Goal: Information Seeking & Learning: Check status

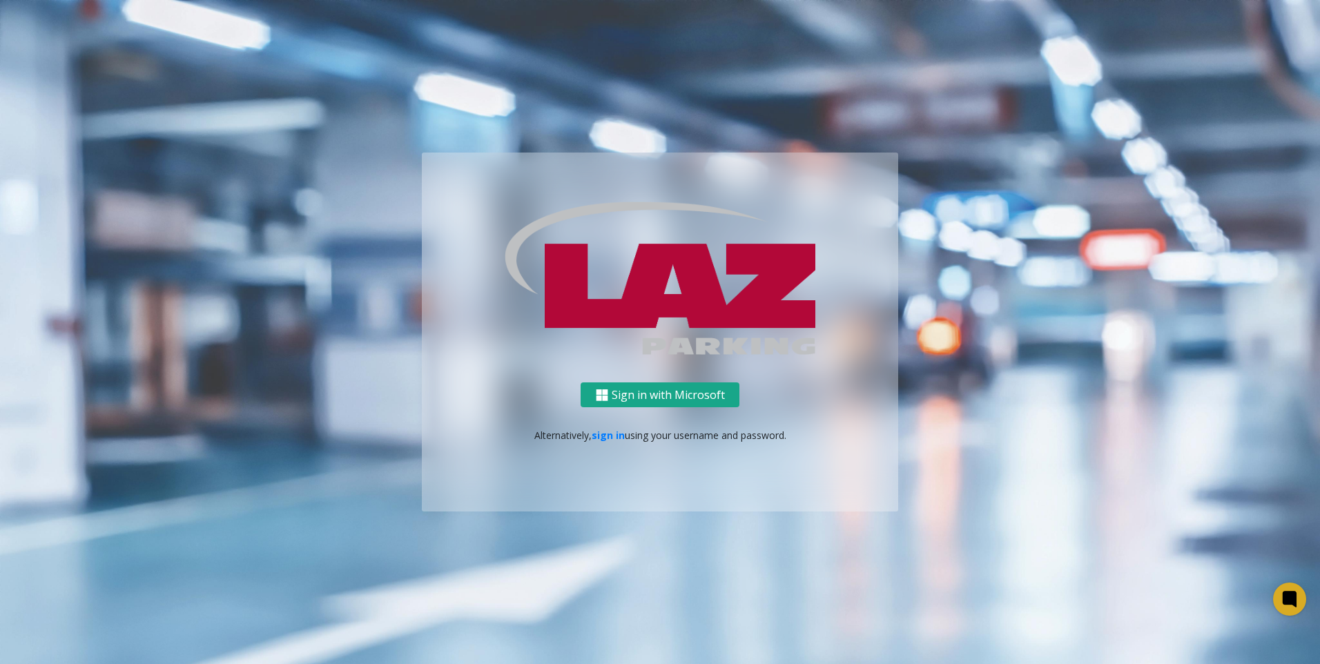
click at [721, 391] on button "Sign in with Microsoft" at bounding box center [660, 395] width 159 height 26
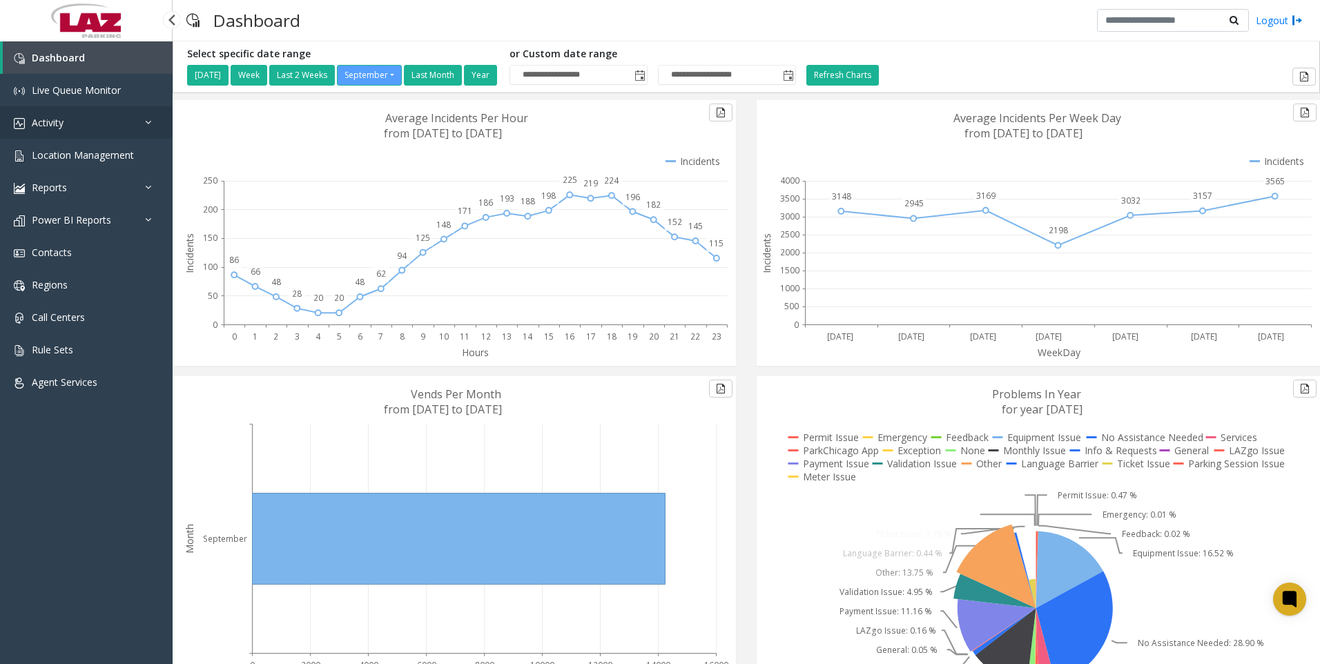
click at [90, 132] on link "Activity" at bounding box center [86, 122] width 173 height 32
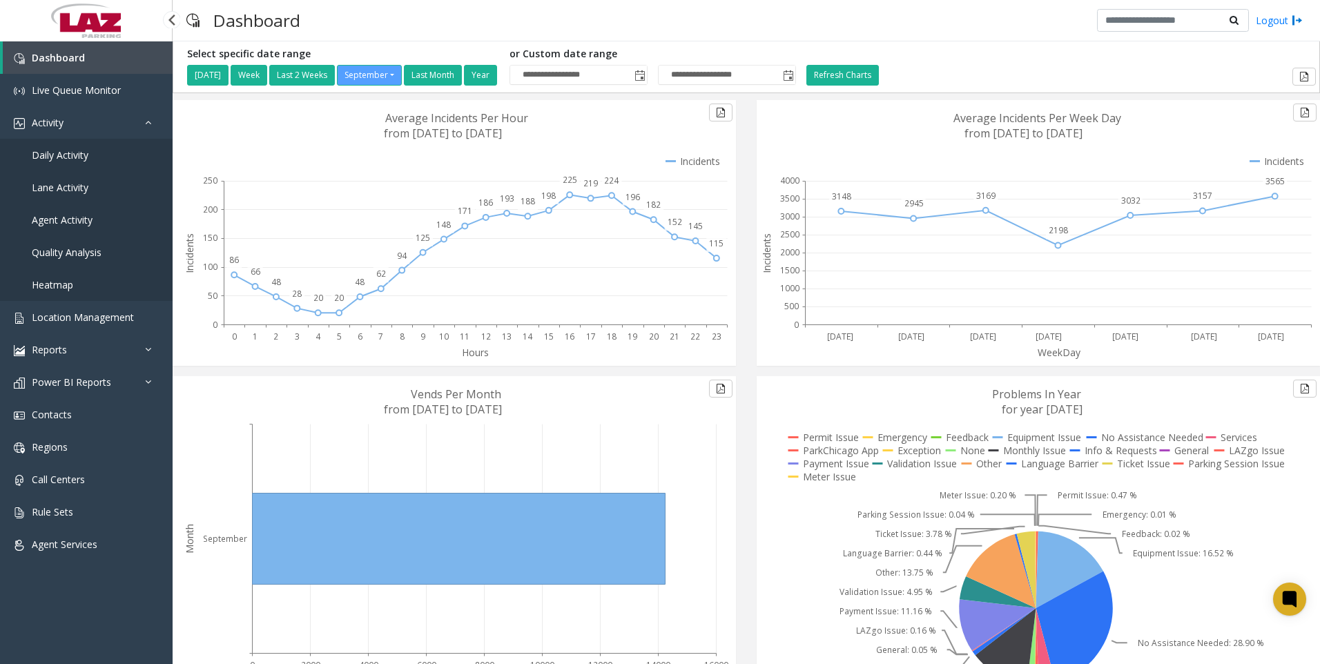
click at [69, 155] on span "Daily Activity" at bounding box center [60, 154] width 57 height 13
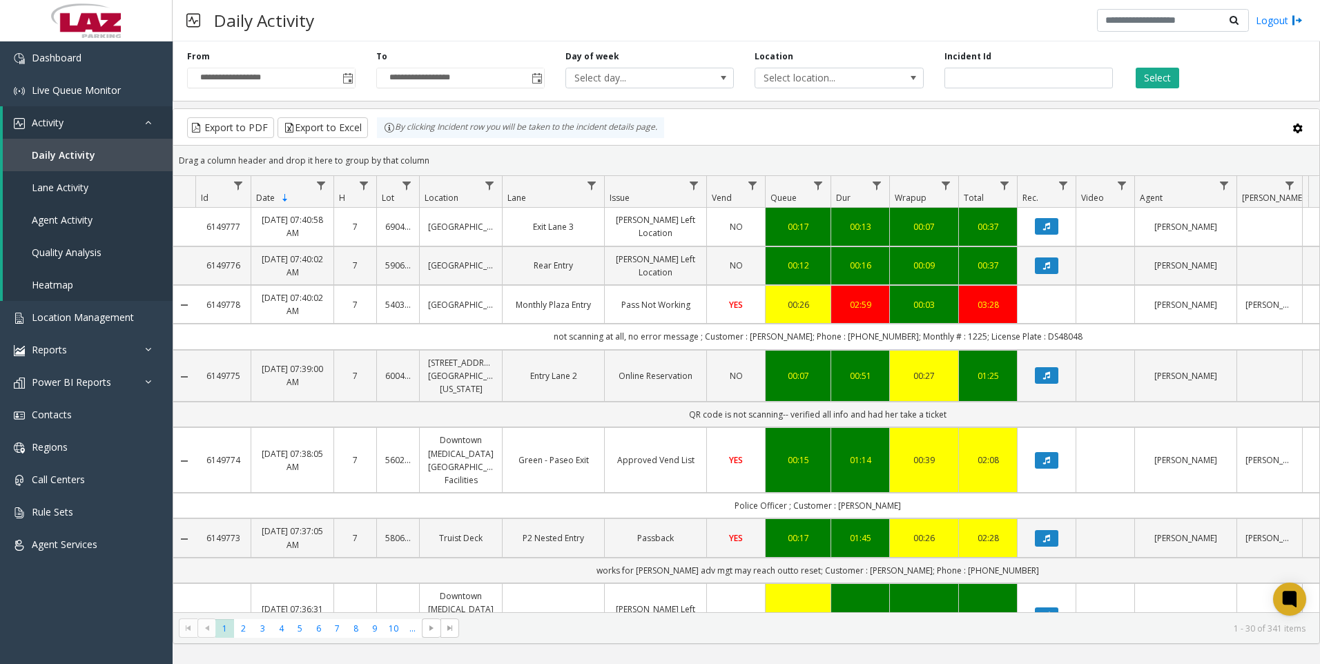
click at [683, 329] on td "not scanning at all, no error message ; Customer : Lucas Rocklin; Phone : 203-5…" at bounding box center [817, 337] width 1245 height 26
click at [1036, 311] on td "Data table" at bounding box center [1046, 304] width 59 height 39
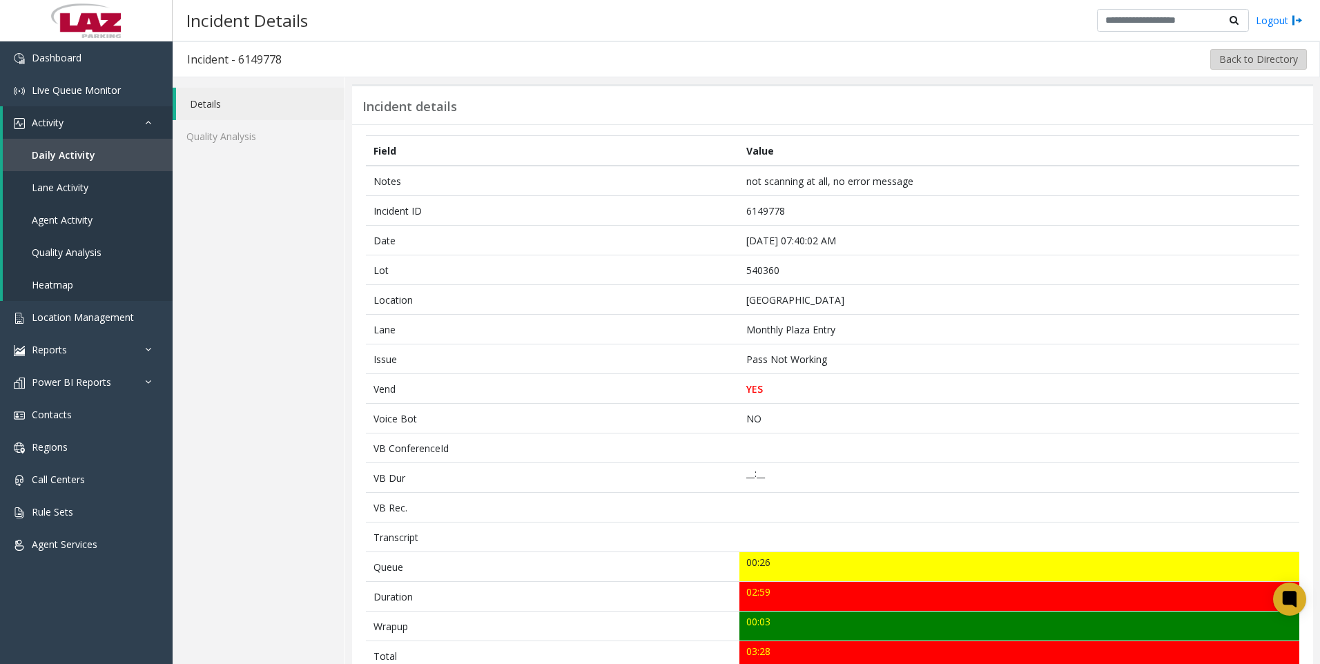
click at [1234, 66] on button "Back to Directory" at bounding box center [1258, 59] width 97 height 21
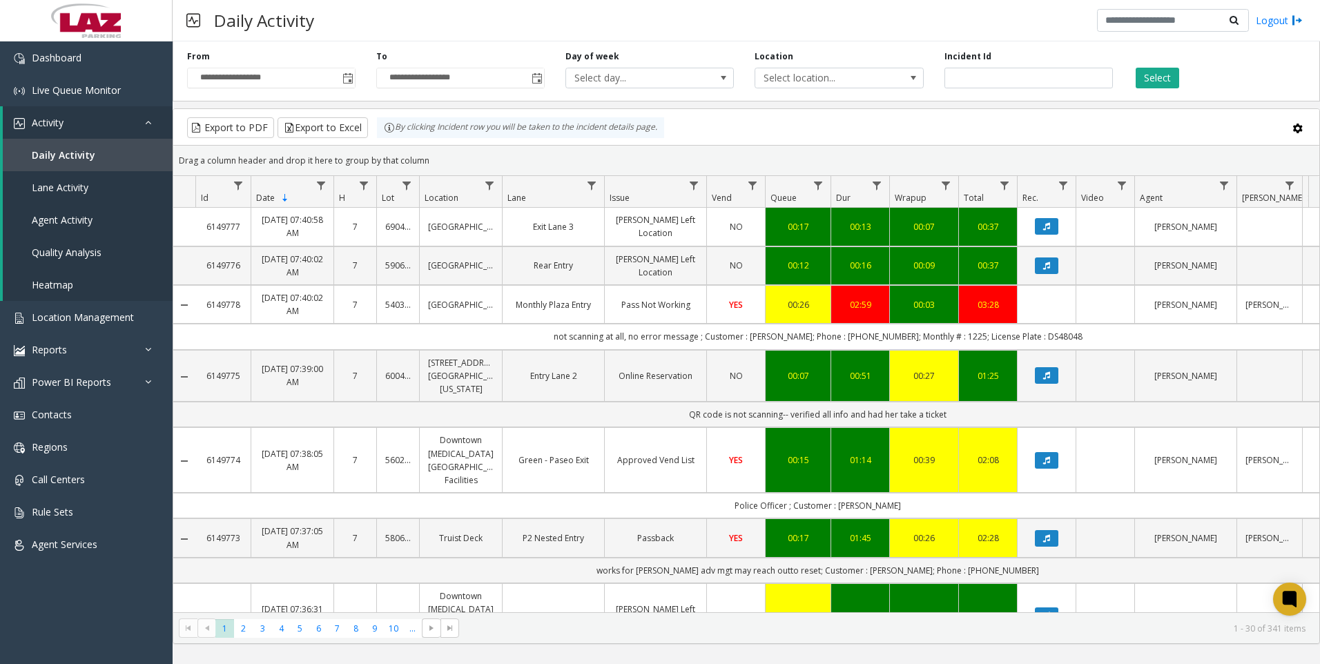
drag, startPoint x: 602, startPoint y: 30, endPoint x: 590, endPoint y: 41, distance: 16.6
click at [602, 30] on div "Daily Activity Logout" at bounding box center [746, 20] width 1147 height 41
